Goal: Transaction & Acquisition: Purchase product/service

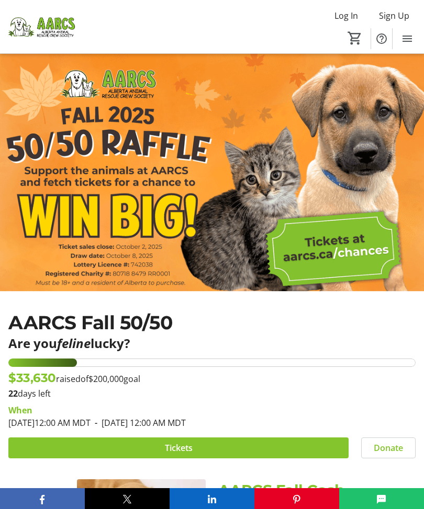
click at [185, 450] on span "Tickets" at bounding box center [179, 448] width 28 height 13
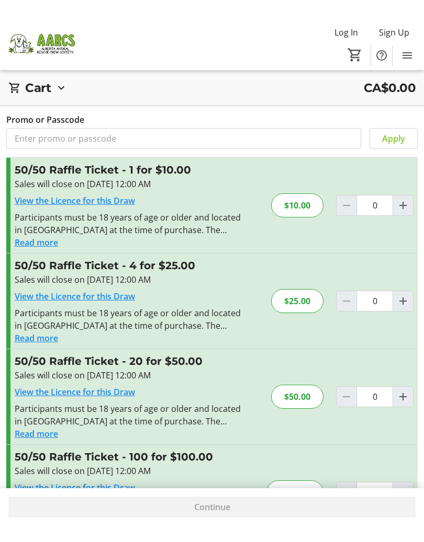
scroll to position [38, 0]
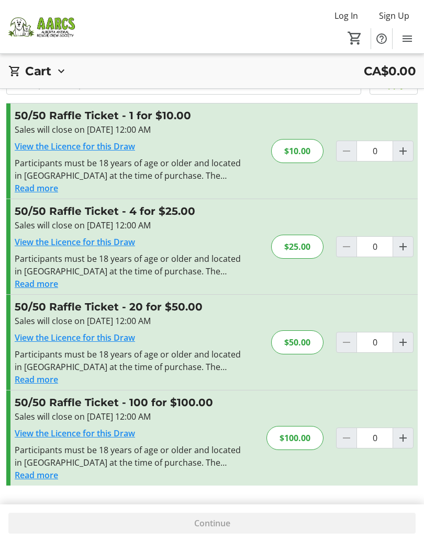
click at [403, 343] on mat-icon "Increment by one" at bounding box center [402, 342] width 13 height 13
type input "1"
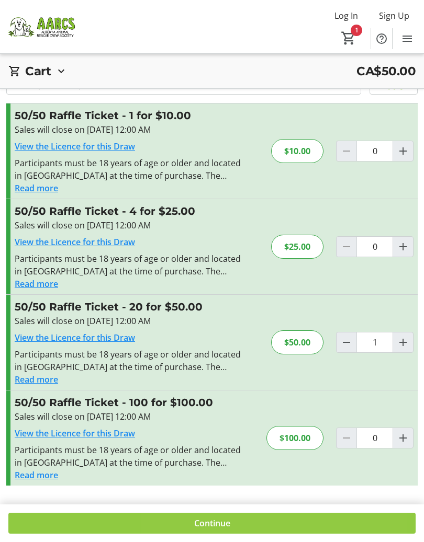
click at [221, 509] on span "Continue" at bounding box center [212, 523] width 36 height 13
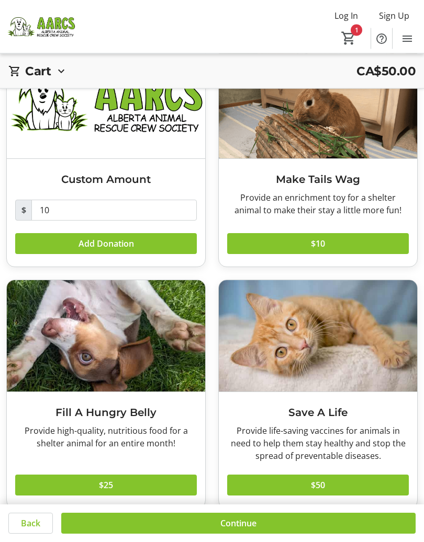
scroll to position [97, 0]
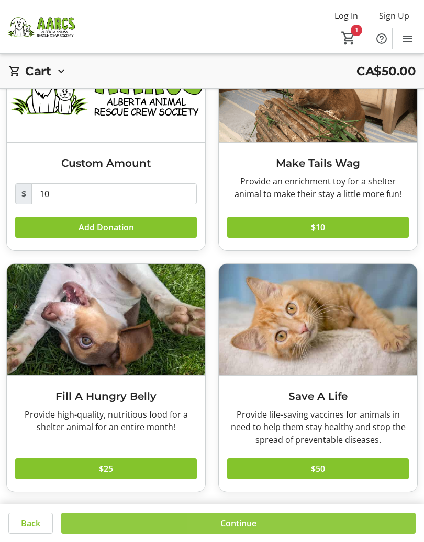
click at [235, 509] on span "Continue" at bounding box center [238, 523] width 36 height 13
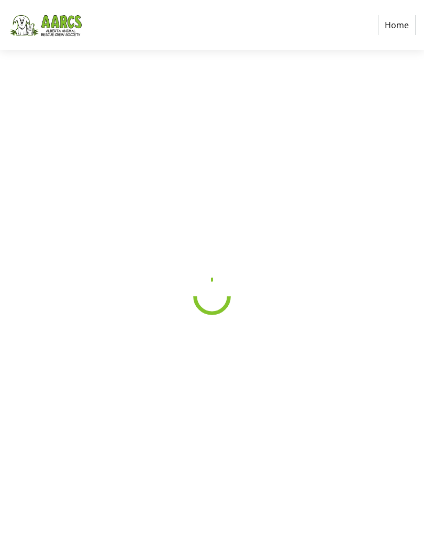
select select "CA"
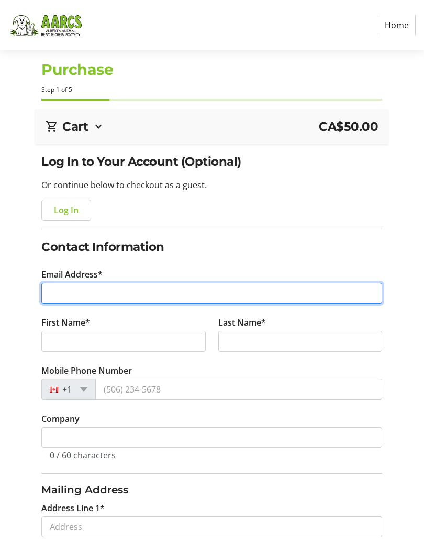
click at [147, 287] on input "Email Address*" at bounding box center [211, 293] width 340 height 21
type input "[EMAIL_ADDRESS][DOMAIN_NAME]"
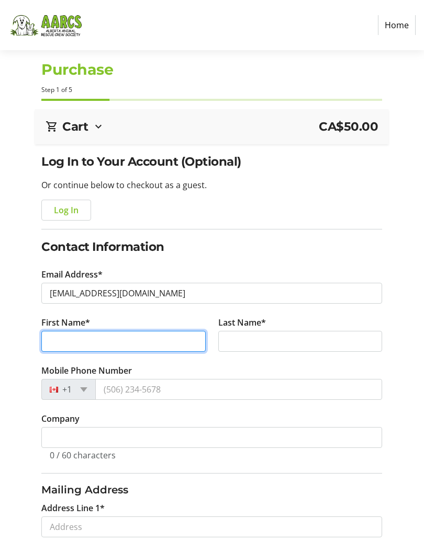
click at [154, 343] on input "First Name*" at bounding box center [123, 341] width 164 height 21
type input "Lyne"
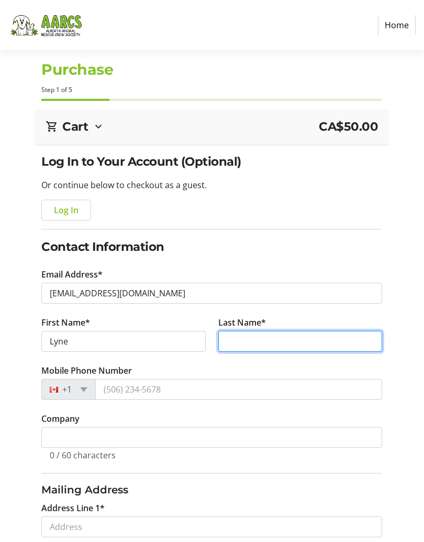
click at [289, 344] on input "Last Name*" at bounding box center [300, 341] width 164 height 21
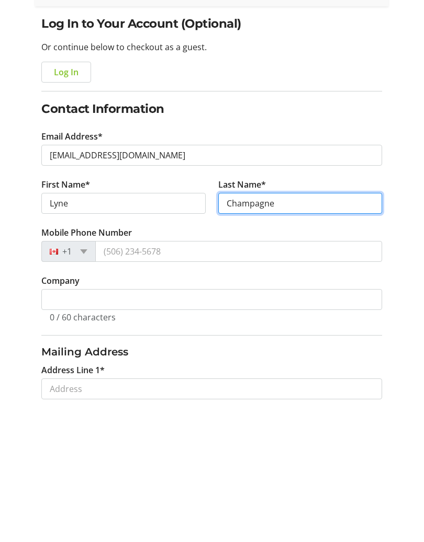
type input "Champagne"
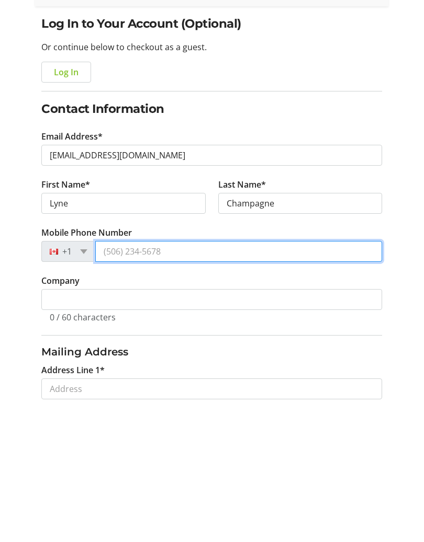
click at [215, 379] on input "Mobile Phone Number" at bounding box center [238, 389] width 287 height 21
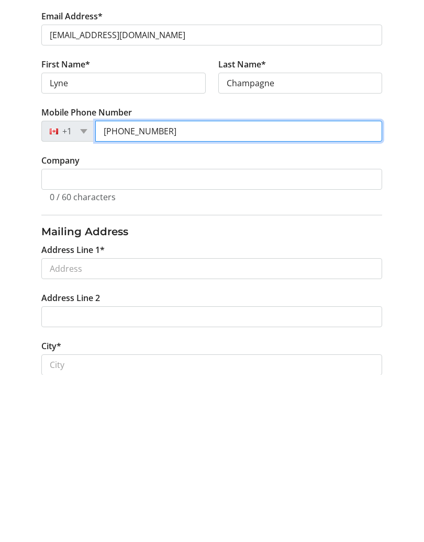
scroll to position [93, 0]
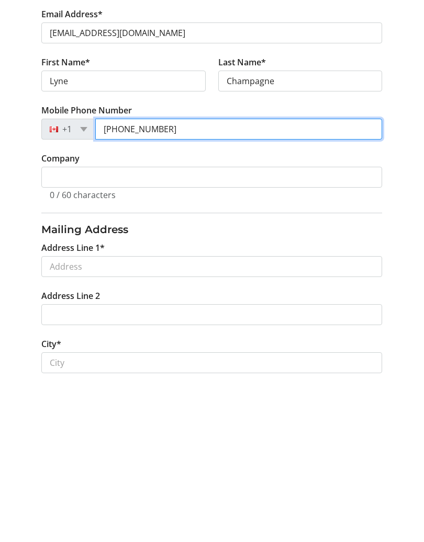
type input "[PHONE_NUMBER]"
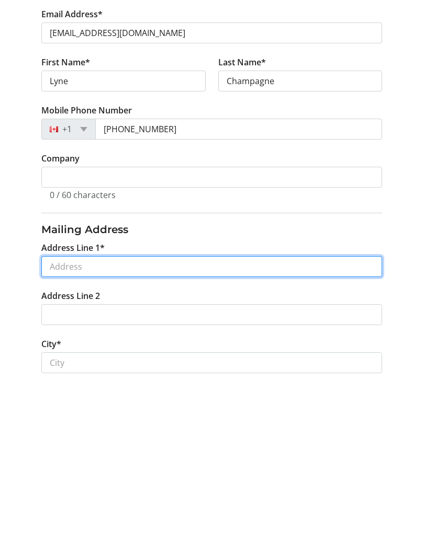
click at [202, 424] on input "Address Line 1*" at bounding box center [211, 434] width 340 height 21
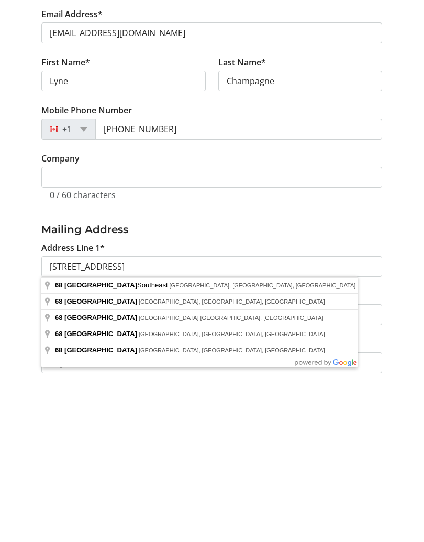
type input "[STREET_ADDRESS]"
type input "[GEOGRAPHIC_DATA]"
select select "AB"
type input "T3M 3E5"
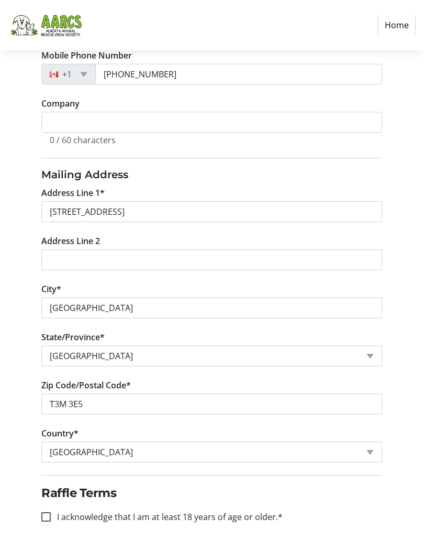
scroll to position [367, 0]
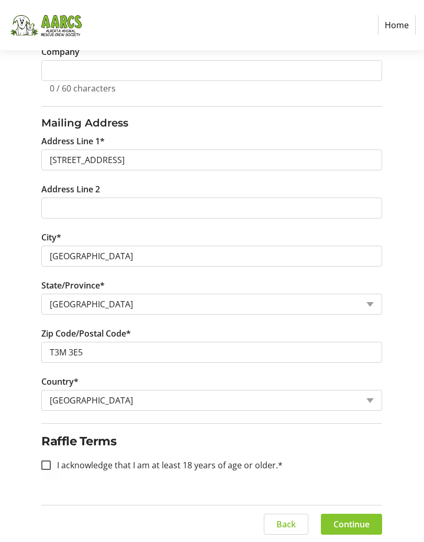
click at [51, 460] on div at bounding box center [45, 465] width 25 height 25
checkbox input "true"
click at [348, 509] on span at bounding box center [351, 524] width 61 height 25
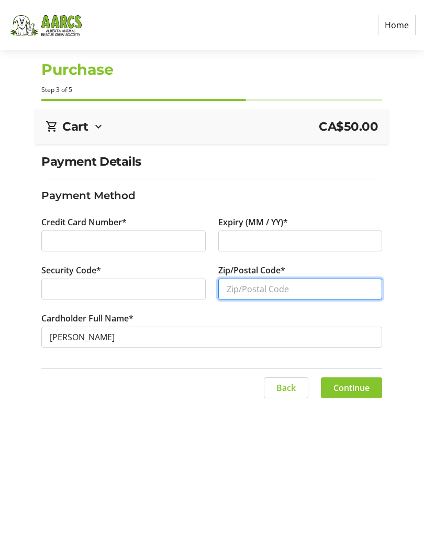
click at [285, 294] on input "Zip/Postal Code*" at bounding box center [300, 289] width 164 height 21
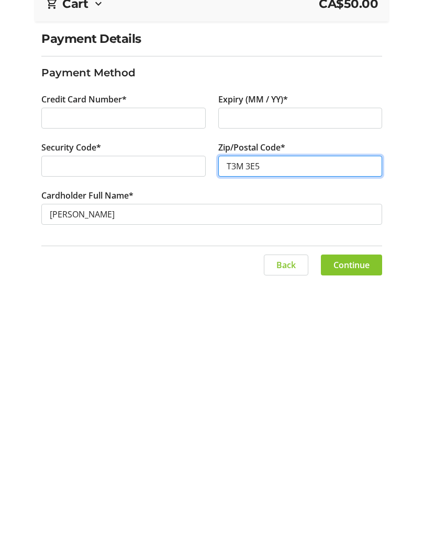
type input "T3M 3E5"
click at [358, 376] on span at bounding box center [351, 388] width 61 height 25
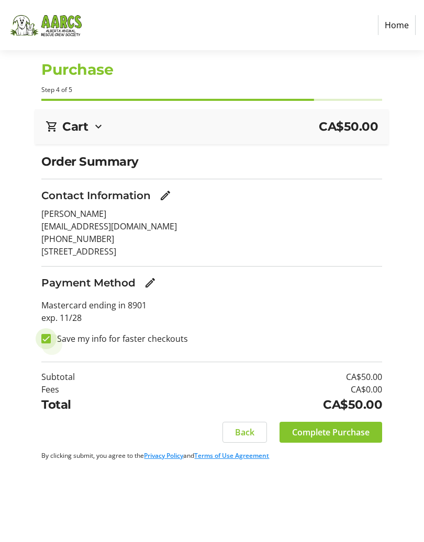
click at [48, 338] on input "Save my info for faster checkouts" at bounding box center [45, 338] width 9 height 9
checkbox input "false"
click at [329, 435] on span "Complete Purchase" at bounding box center [330, 432] width 77 height 13
